Goal: Browse casually: Explore the website without a specific task or goal

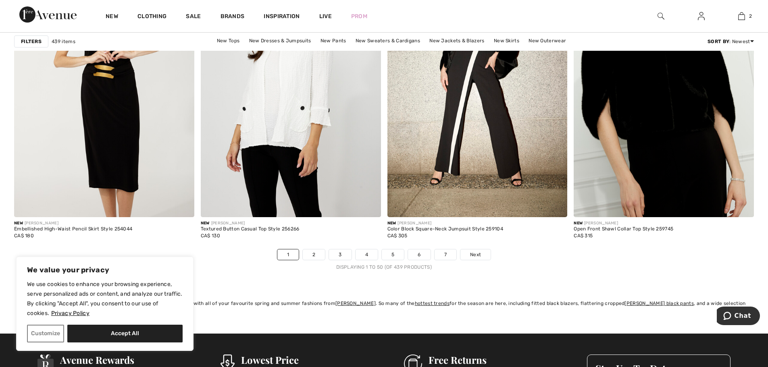
scroll to position [4550, 0]
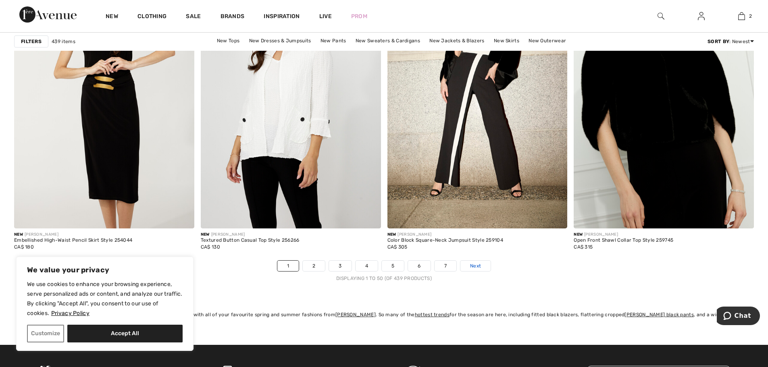
click at [476, 266] on span "Next" at bounding box center [475, 265] width 11 height 7
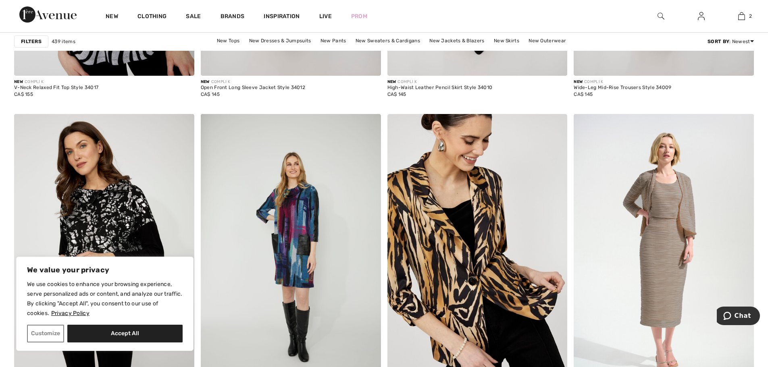
scroll to position [4688, 0]
